Goal: Transaction & Acquisition: Download file/media

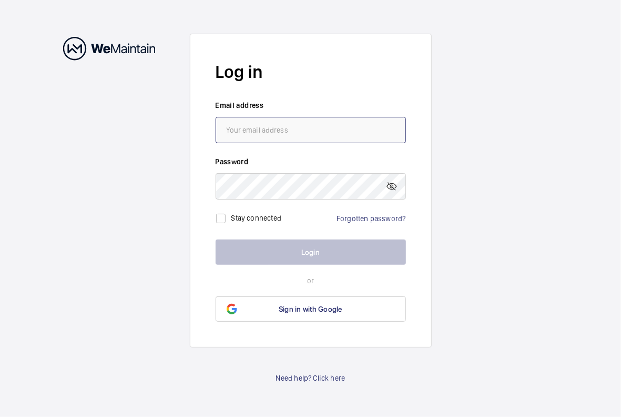
type input "james.venables@cbre.com"
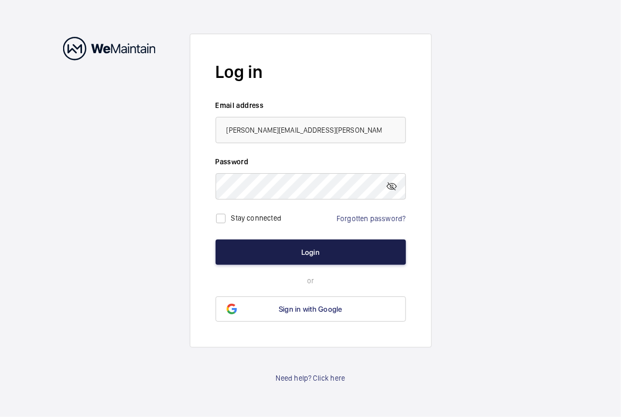
click at [306, 253] on button "Login" at bounding box center [311, 251] width 190 height 25
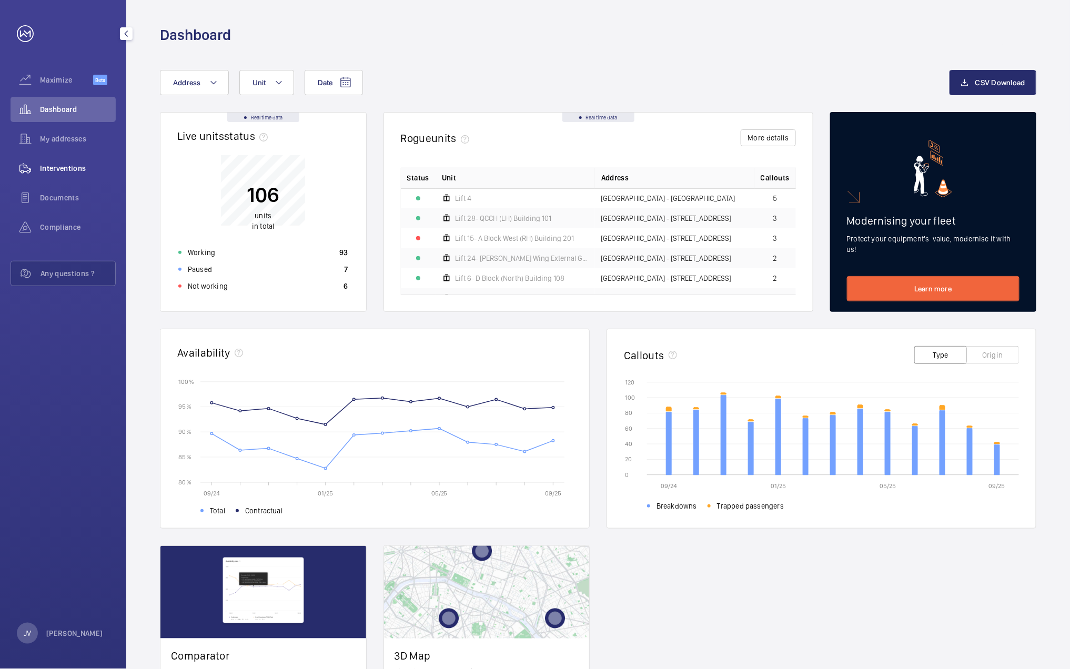
click at [66, 175] on div "Interventions" at bounding box center [63, 168] width 105 height 25
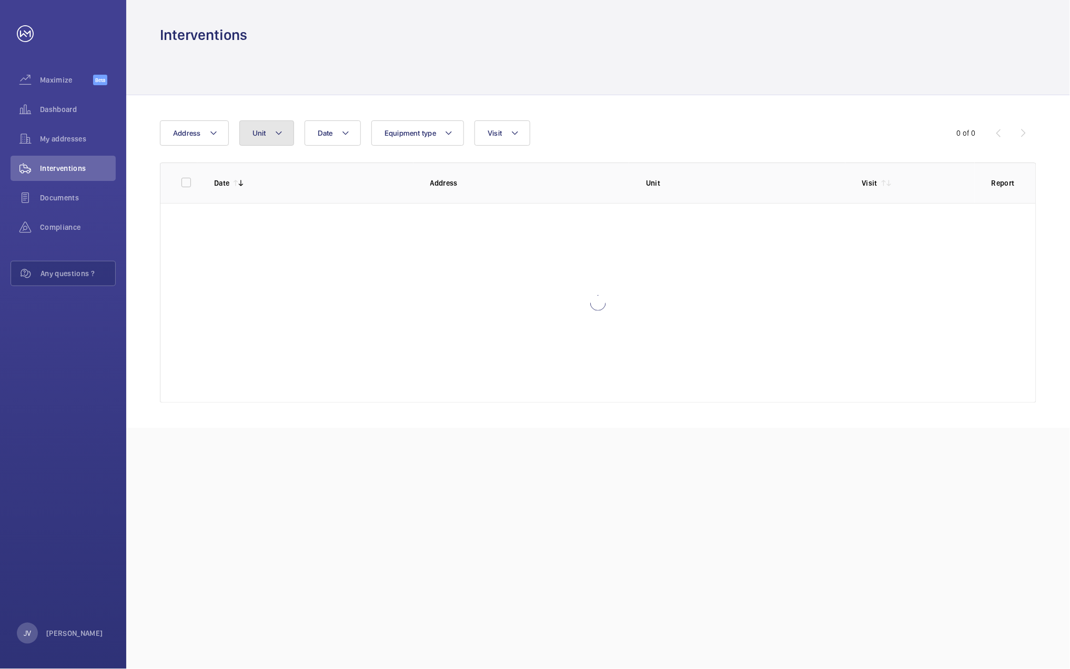
click at [275, 133] on mat-icon at bounding box center [279, 133] width 8 height 13
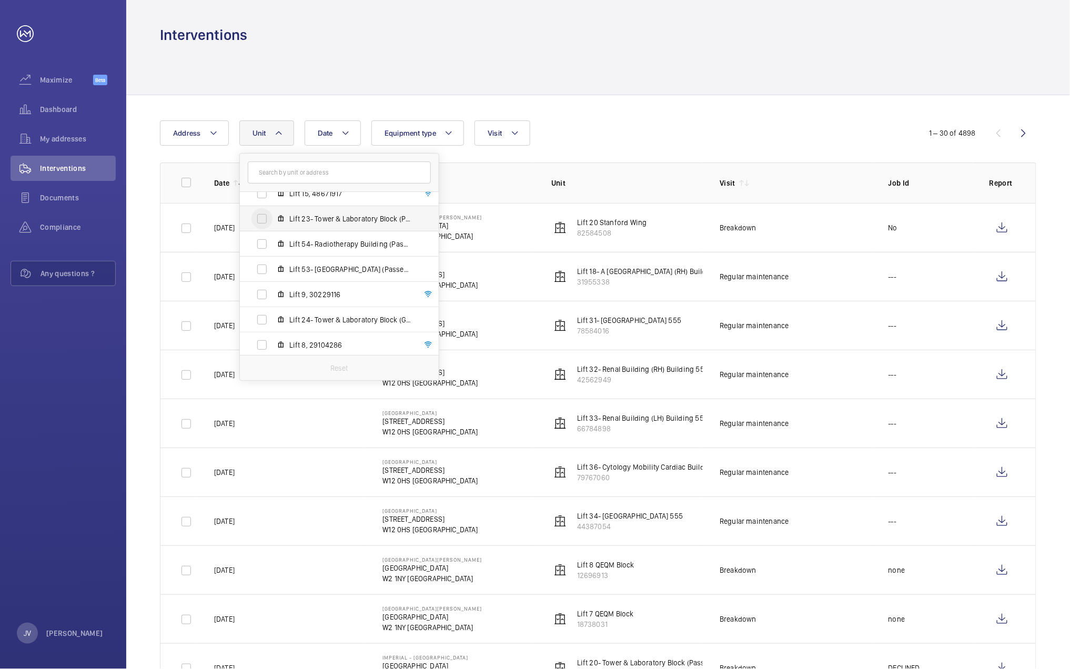
scroll to position [421, 0]
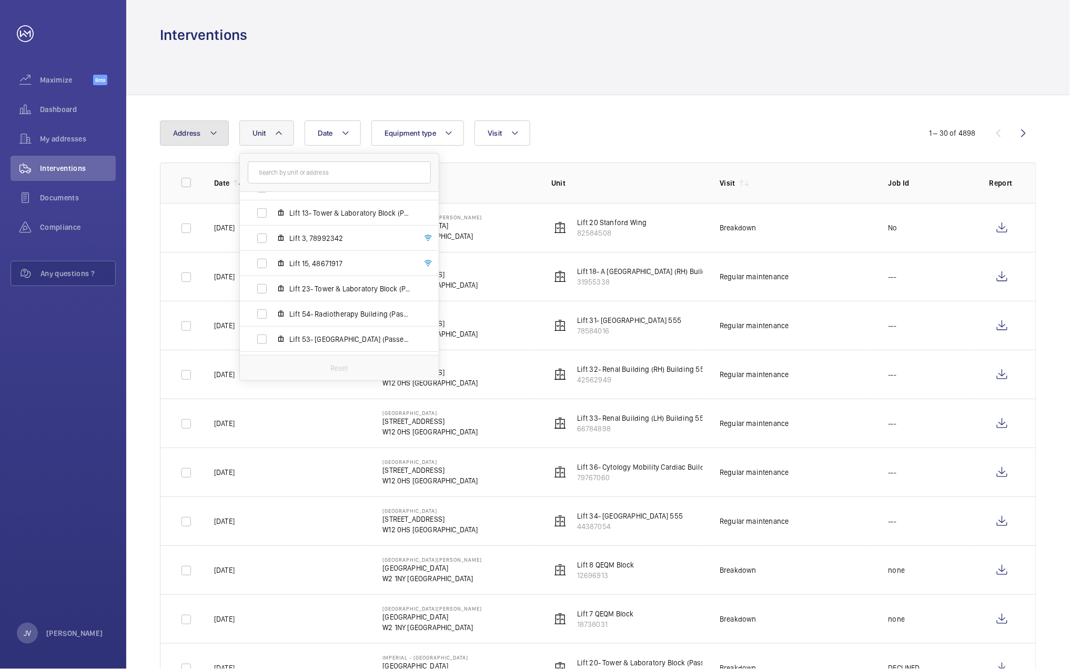
click at [215, 131] on mat-icon at bounding box center [213, 133] width 8 height 13
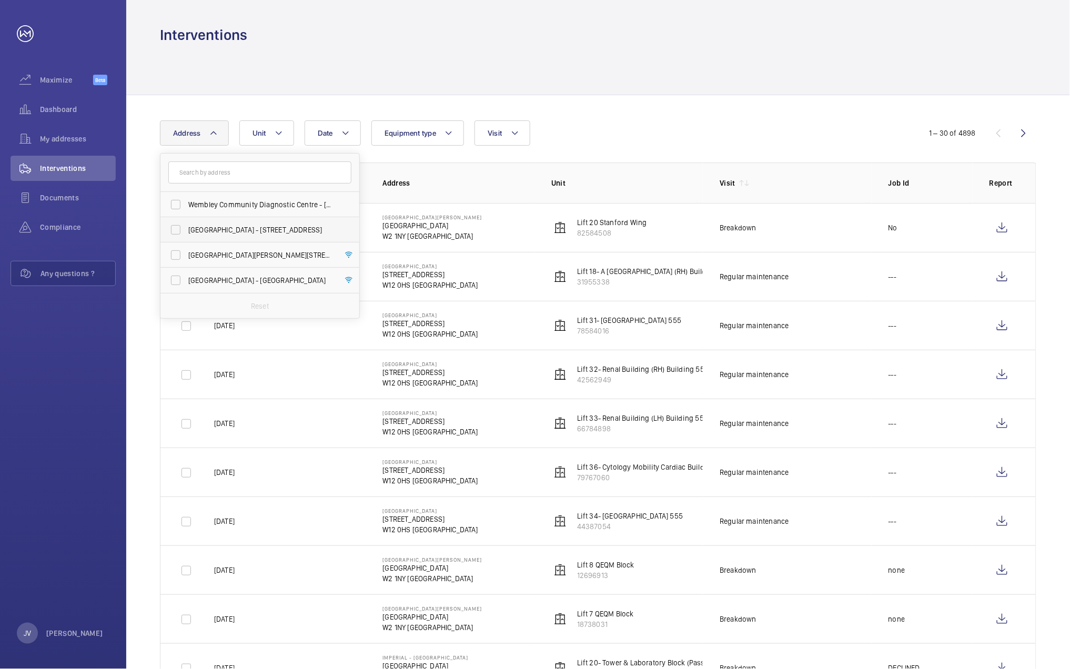
click at [210, 226] on span "[GEOGRAPHIC_DATA] - [STREET_ADDRESS]" at bounding box center [260, 230] width 145 height 11
click at [186, 226] on input "[GEOGRAPHIC_DATA] - [STREET_ADDRESS]" at bounding box center [175, 229] width 21 height 21
checkbox input "true"
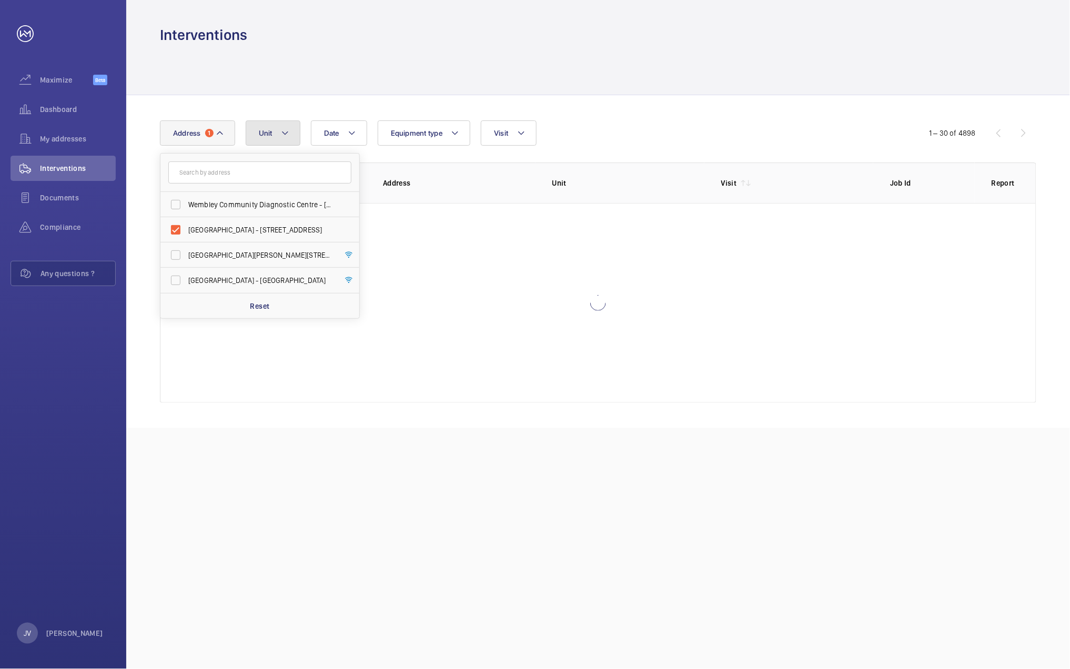
click at [270, 121] on button "Unit" at bounding box center [273, 133] width 55 height 25
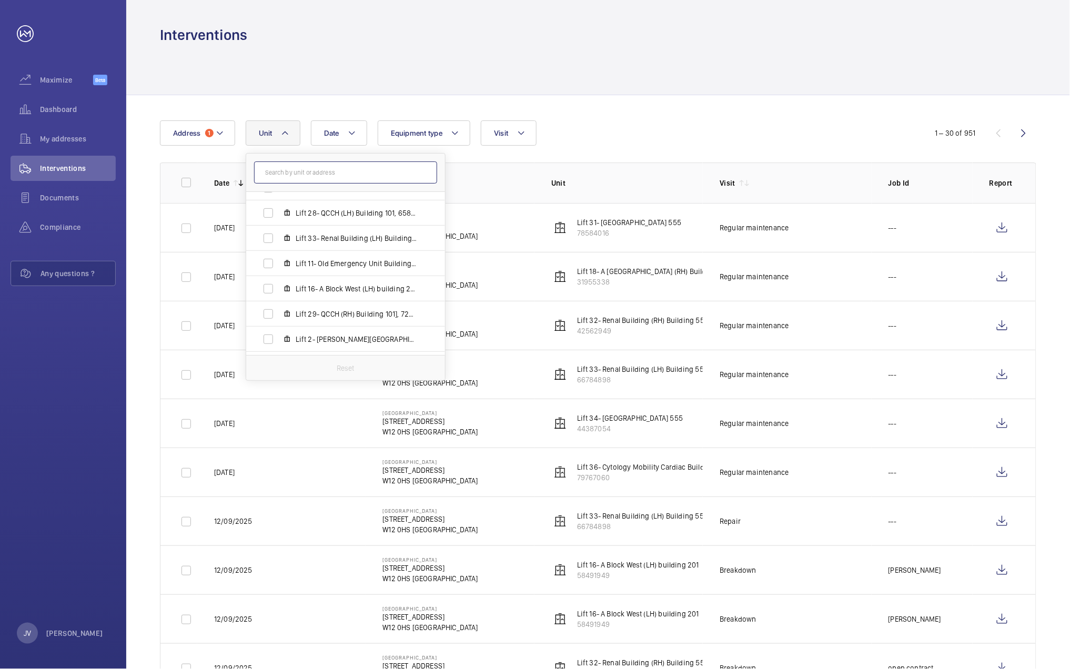
scroll to position [421, 0]
click at [329, 263] on span "Lift 16- A Block West (LH) building 201, 58491949" at bounding box center [357, 263] width 122 height 11
click at [279, 263] on input "Lift 16- A Block West (LH) building 201, 58491949" at bounding box center [268, 263] width 21 height 21
checkbox input "true"
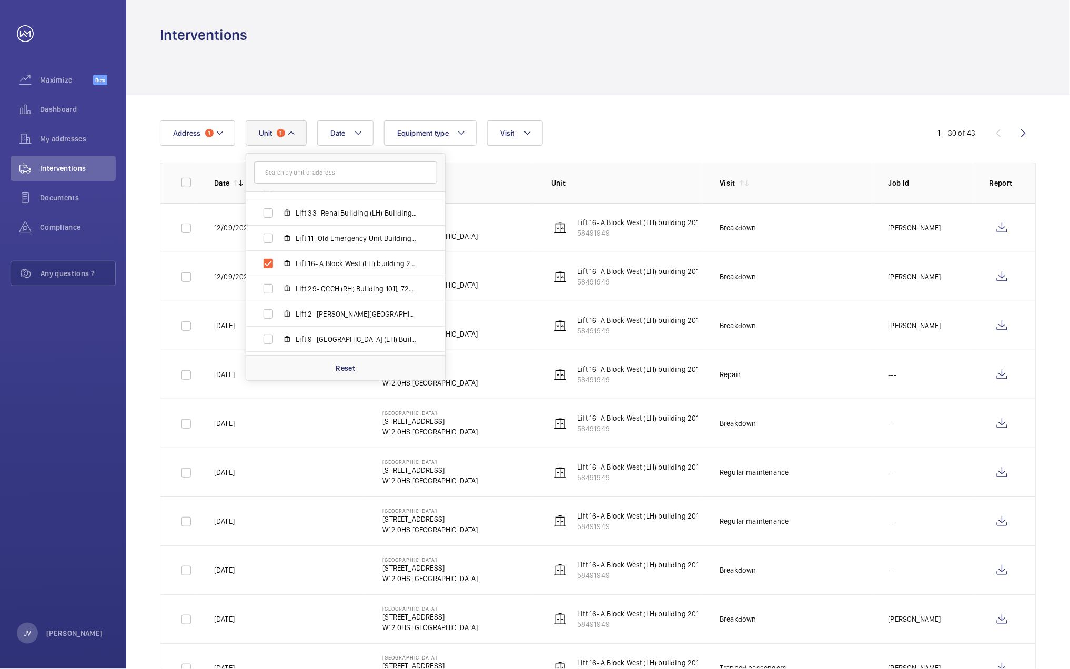
click at [599, 60] on div at bounding box center [598, 70] width 877 height 50
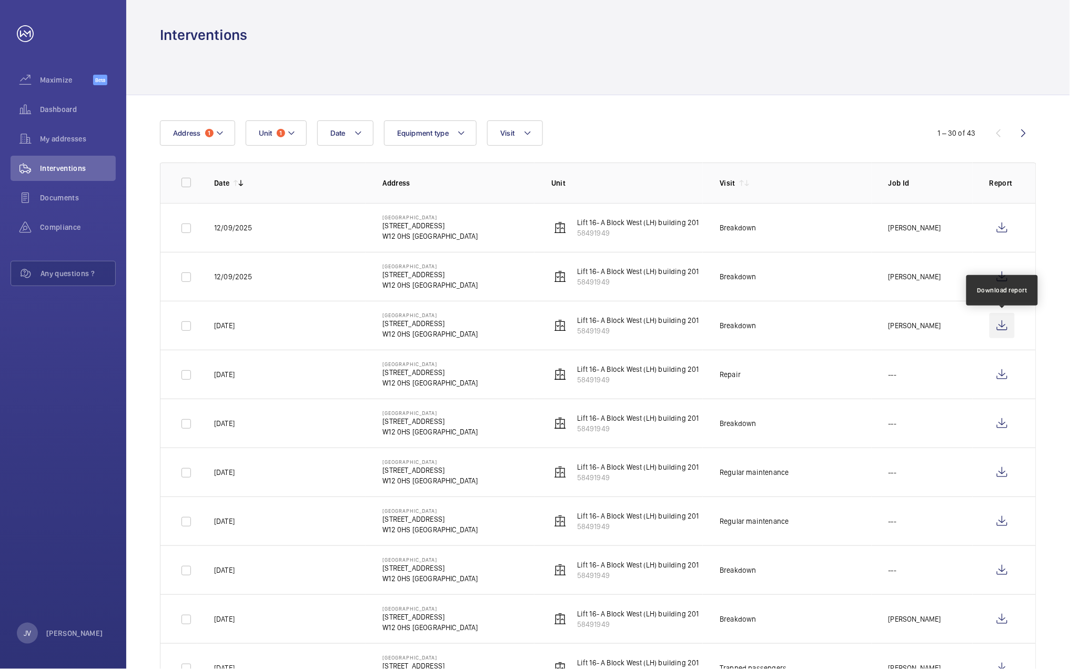
click at [621, 327] on wm-front-icon-button at bounding box center [1002, 325] width 25 height 25
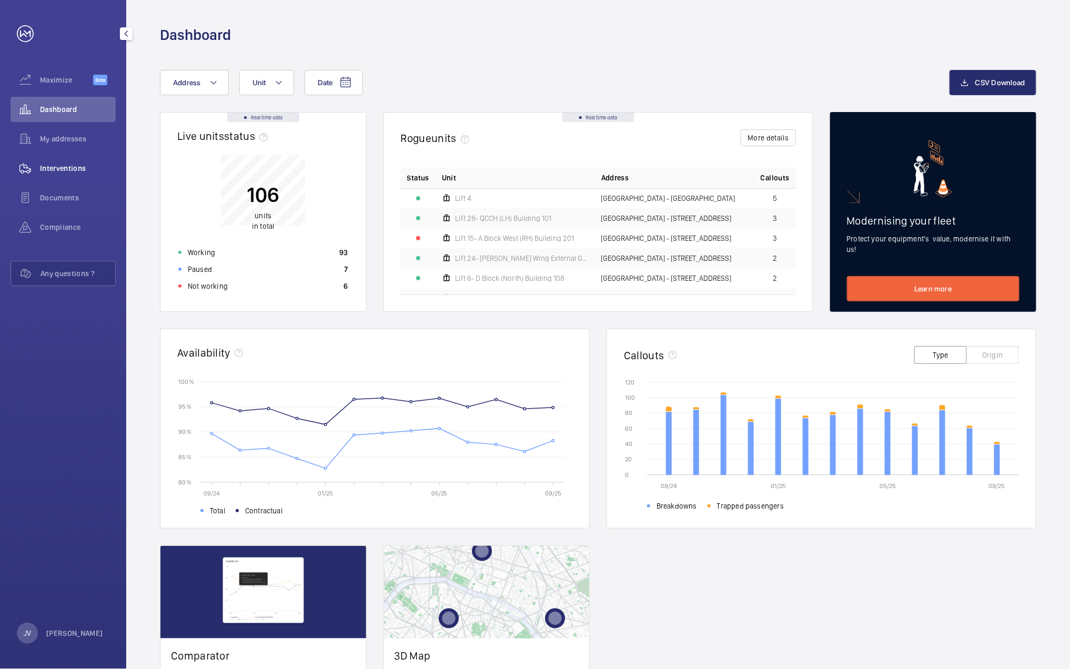
click at [72, 165] on span "Interventions" at bounding box center [78, 168] width 76 height 11
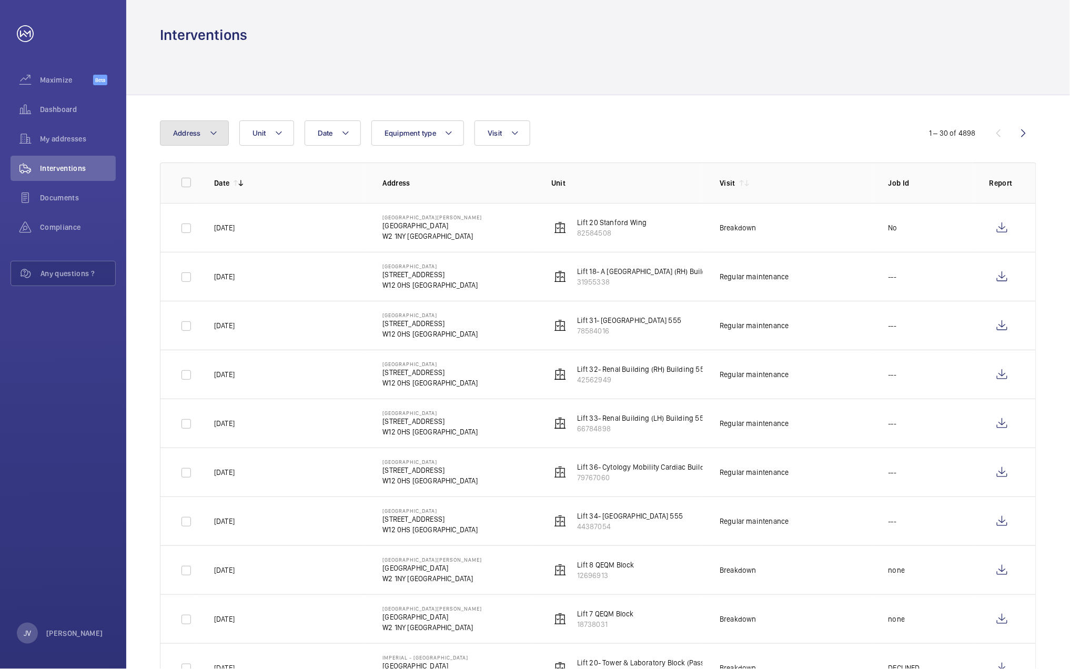
click at [217, 141] on button "Address" at bounding box center [194, 133] width 69 height 25
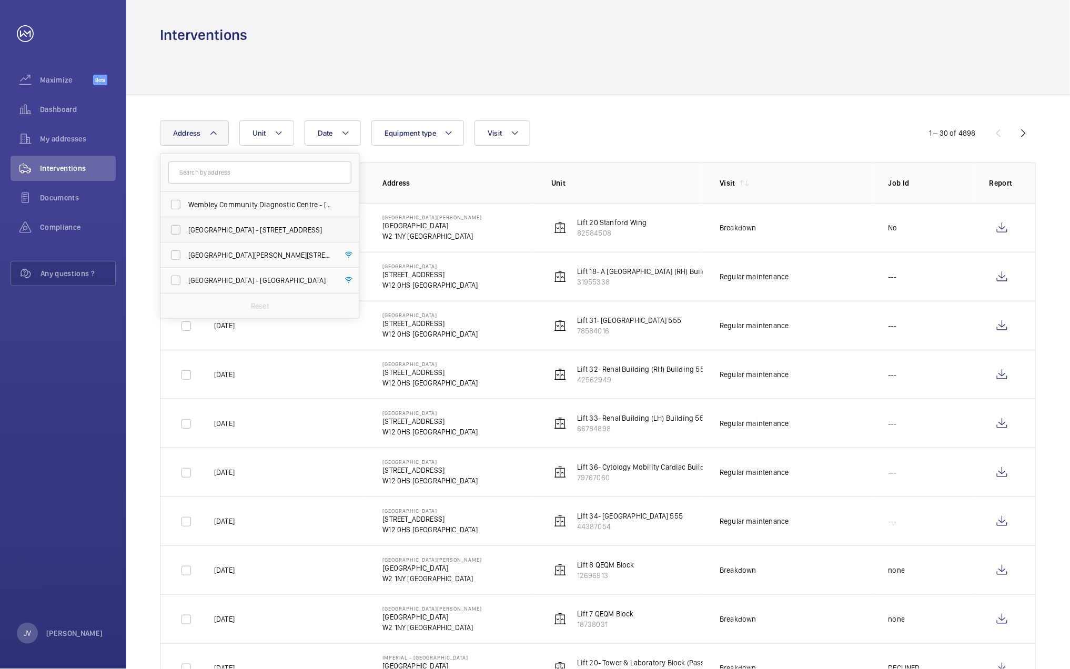
click at [204, 228] on span "[GEOGRAPHIC_DATA] - [STREET_ADDRESS]" at bounding box center [260, 230] width 145 height 11
click at [186, 228] on input "[GEOGRAPHIC_DATA] - [STREET_ADDRESS]" at bounding box center [175, 229] width 21 height 21
checkbox input "true"
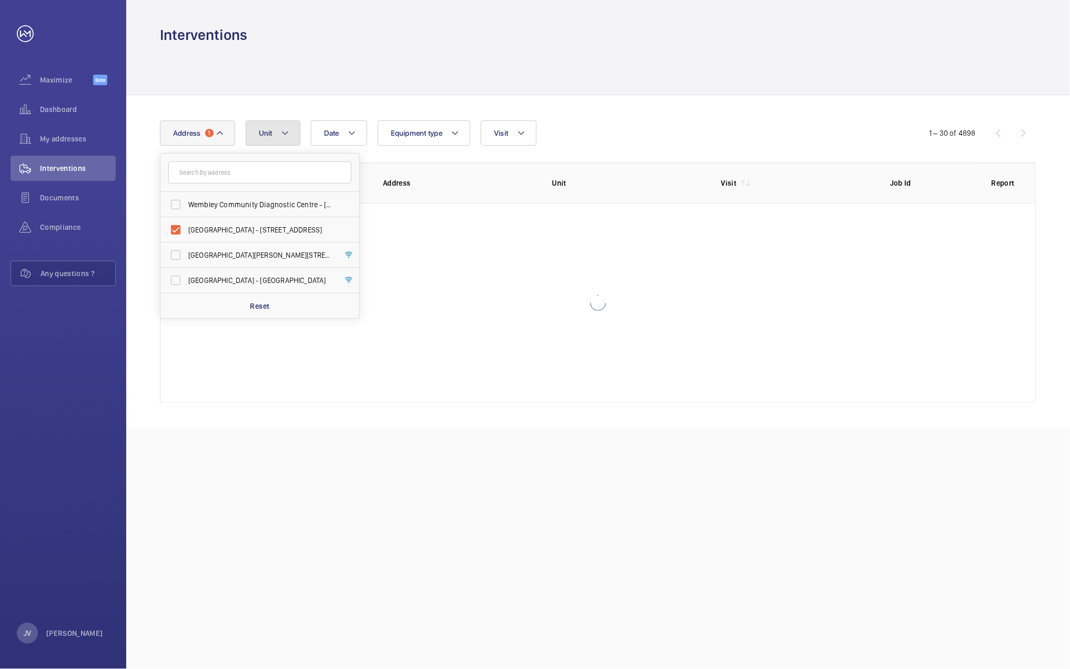
click at [267, 137] on span "Unit" at bounding box center [266, 133] width 14 height 8
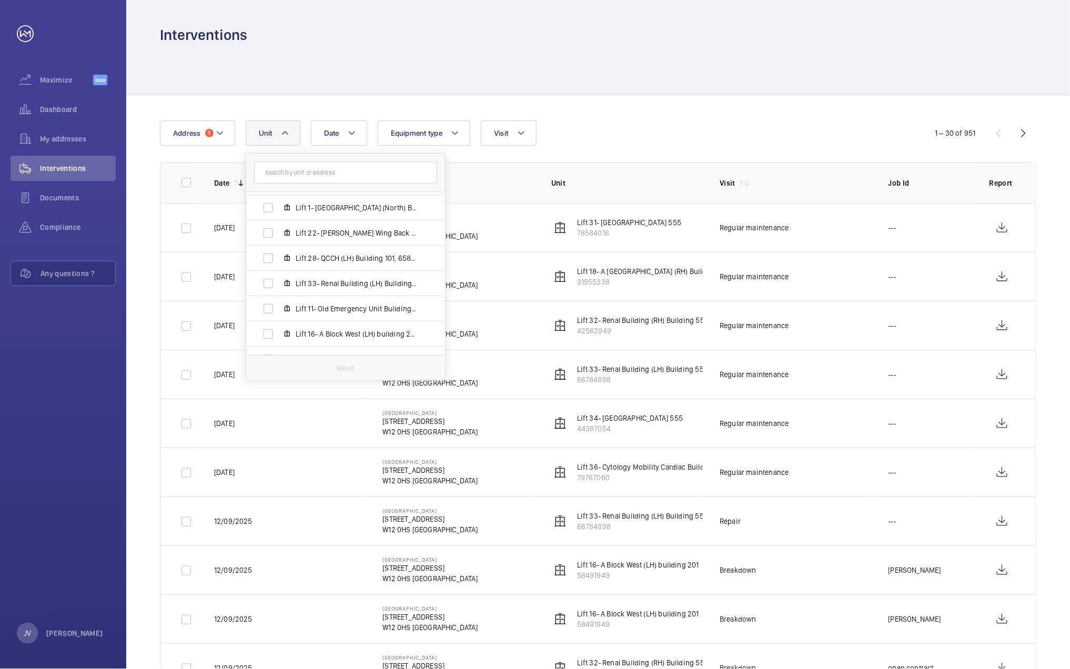
scroll to position [421, 0]
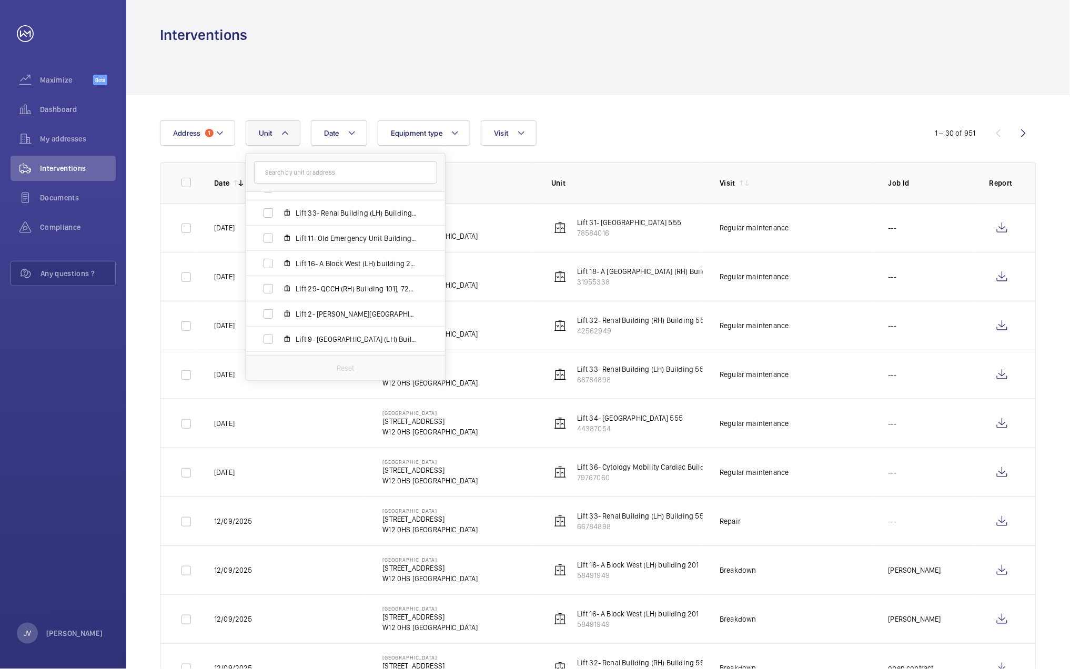
click at [296, 264] on span "Lift 16- A Block West (LH) building 201, 58491949" at bounding box center [357, 263] width 122 height 11
click at [279, 264] on input "Lift 16- A Block West (LH) building 201, 58491949" at bounding box center [268, 263] width 21 height 21
checkbox input "true"
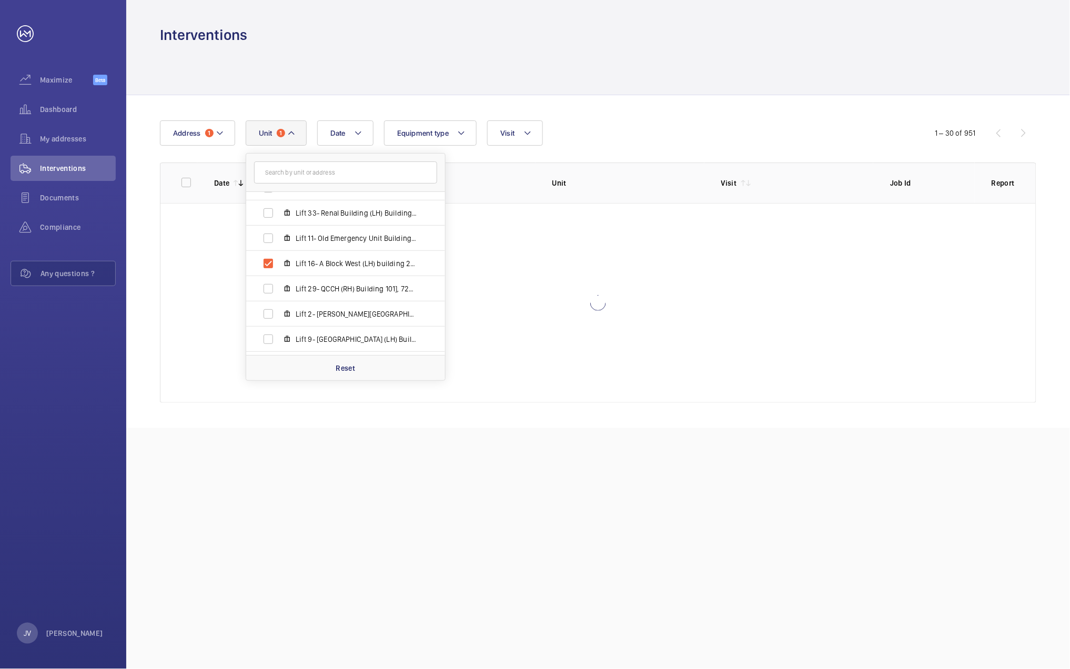
click at [641, 39] on div "Interventions" at bounding box center [598, 34] width 877 height 19
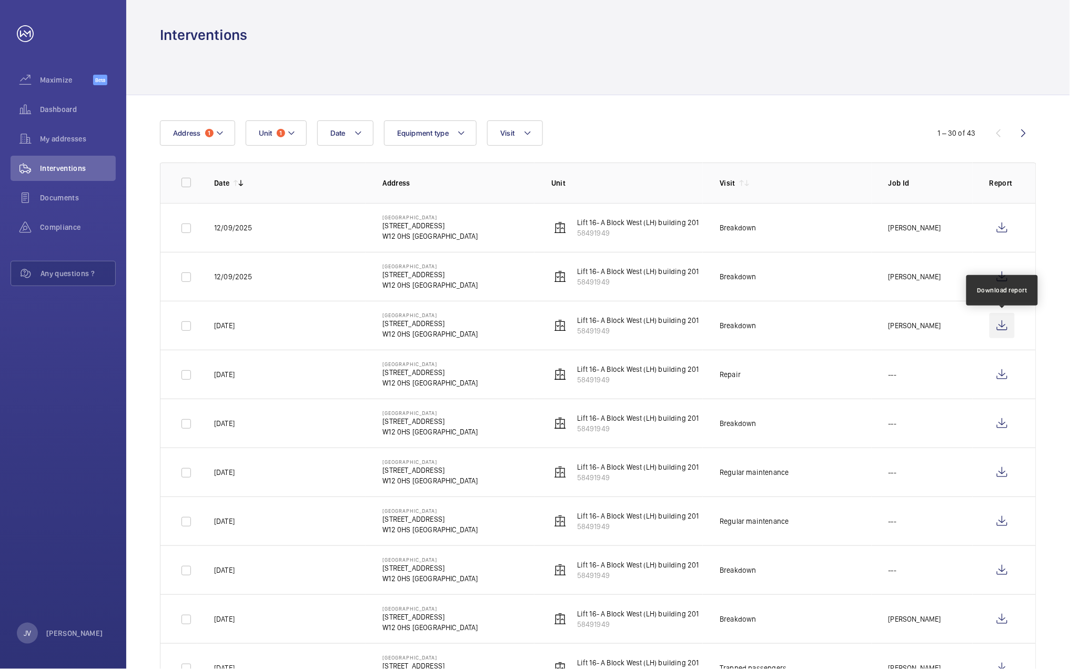
click at [1007, 332] on wm-front-icon-button at bounding box center [1002, 325] width 25 height 25
